Goal: Check status: Check status

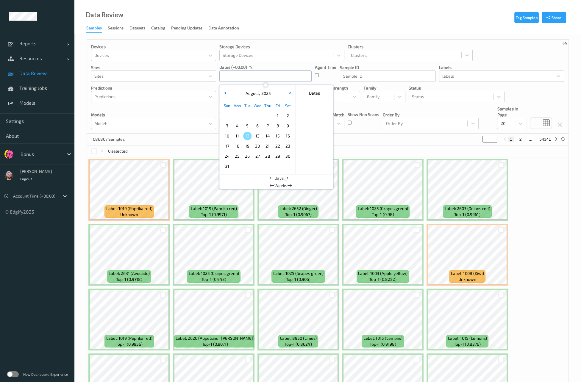
click at [237, 79] on input "text" at bounding box center [265, 76] width 92 height 11
click at [245, 135] on span "12" at bounding box center [247, 136] width 8 height 8
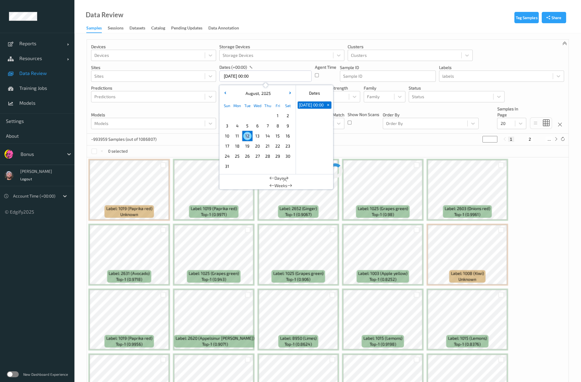
click at [245, 135] on span "12" at bounding box center [247, 136] width 8 height 8
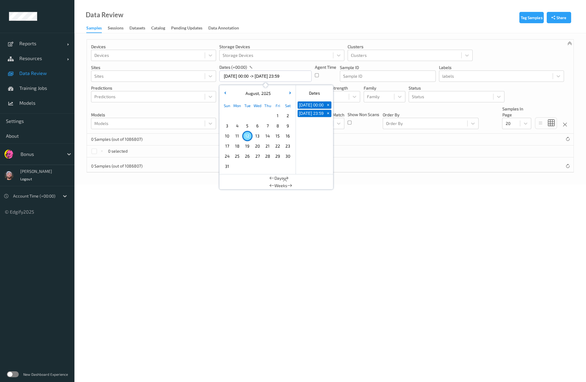
click at [174, 148] on div "0 selected" at bounding box center [330, 151] width 486 height 12
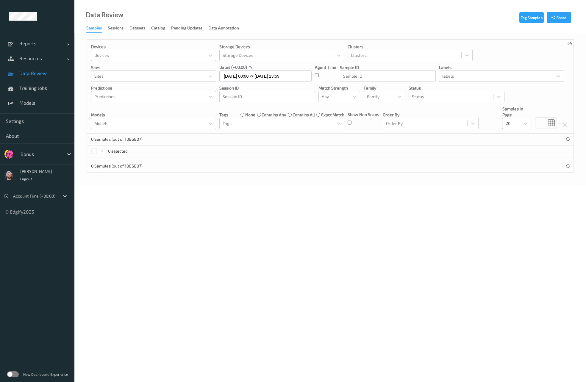
click at [517, 125] on div "20" at bounding box center [511, 124] width 18 height 10
click at [520, 178] on span "200" at bounding box center [517, 181] width 7 height 6
click at [336, 94] on div at bounding box center [334, 96] width 24 height 7
click at [341, 128] on span "Alert non-match" at bounding box center [343, 125] width 26 height 12
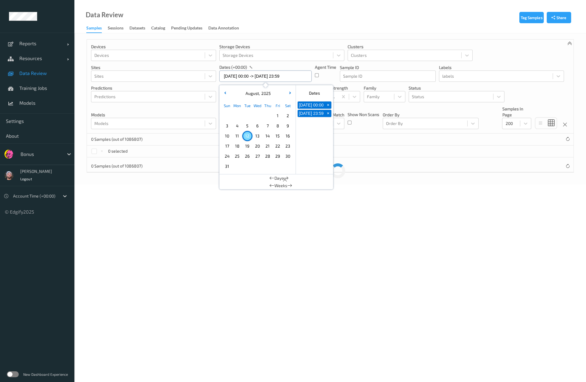
click at [254, 76] on input "[DATE] 00:00 -> [DATE] 23:59" at bounding box center [265, 76] width 92 height 11
click at [236, 136] on span "11" at bounding box center [237, 136] width 8 height 8
type input "[DATE] 00:00 -> [DATE] 23:59"
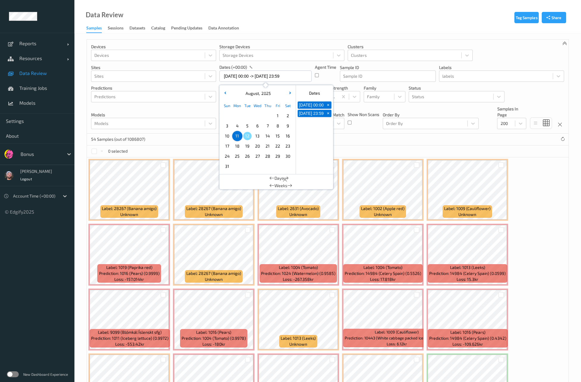
click at [206, 144] on div "54 Samples (out of 1086807)" at bounding box center [327, 140] width 481 height 12
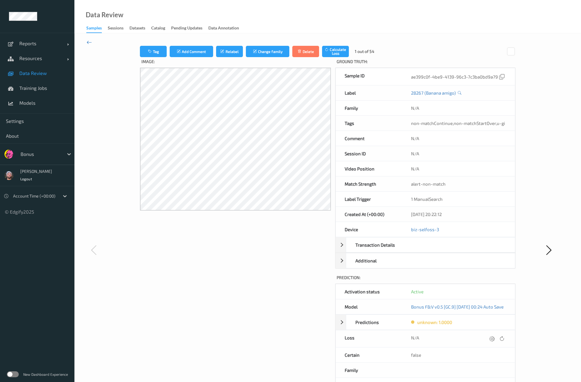
click at [87, 43] on icon at bounding box center [89, 42] width 5 height 7
